Goal: Transaction & Acquisition: Purchase product/service

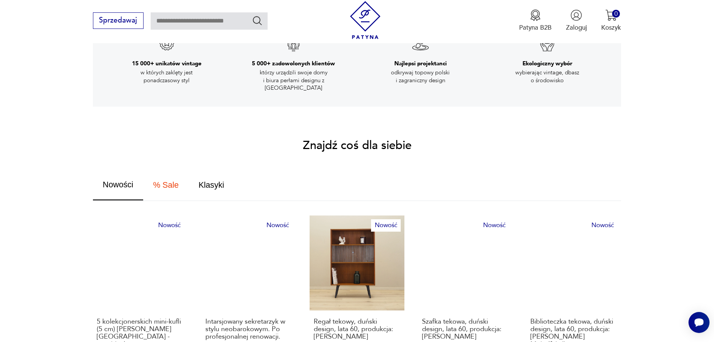
scroll to position [375, 0]
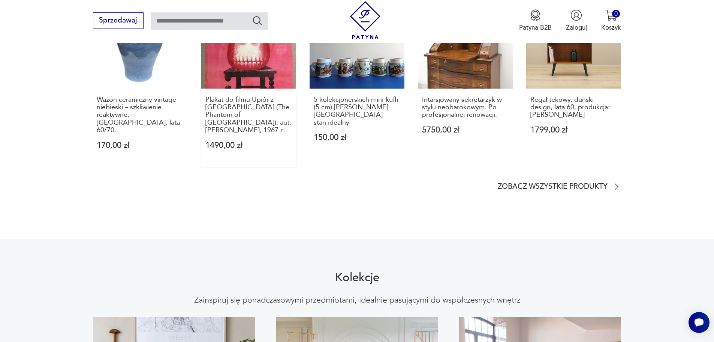
scroll to position [567, 0]
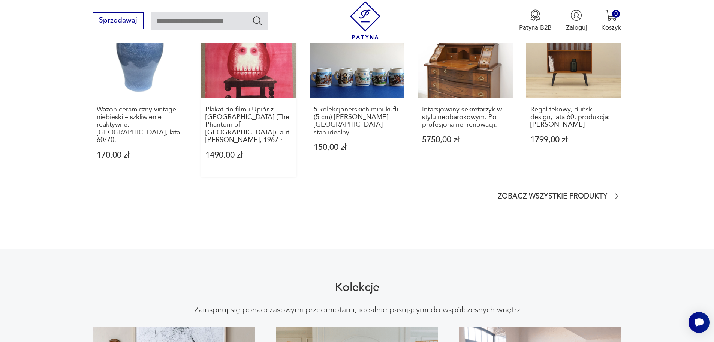
click at [264, 69] on link "Nowość Plakat do filmu Upiór z Morisville (The Phantom of Morisville), aut. Fra…" at bounding box center [248, 89] width 95 height 173
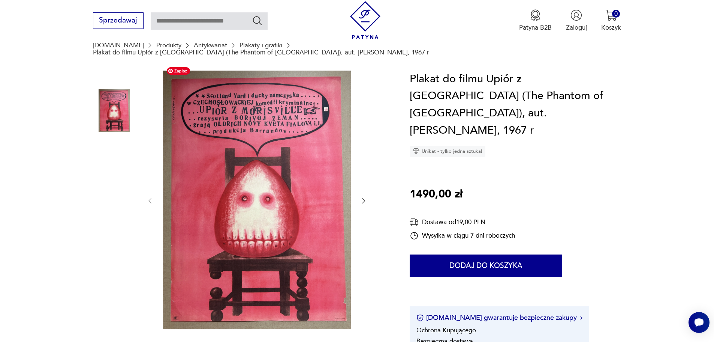
scroll to position [75, 0]
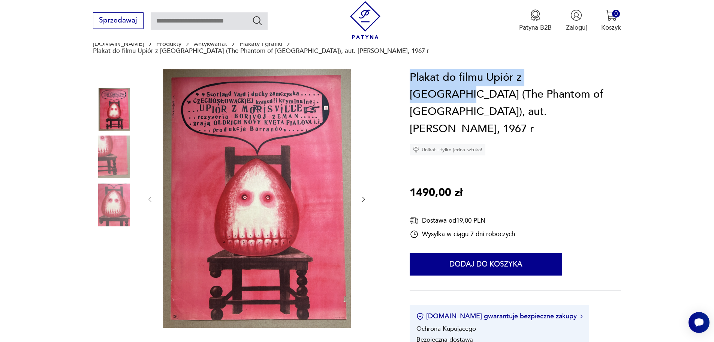
drag, startPoint x: 411, startPoint y: 68, endPoint x: 570, endPoint y: 70, distance: 159.4
click at [570, 70] on h1 "Plakat do filmu Upiór z Morisville (The Phantom of Morisville), aut. Franciszek…" at bounding box center [515, 103] width 211 height 68
copy h1 "Plakat do filmu Upiór z Morisville"
